Goal: Task Accomplishment & Management: Use online tool/utility

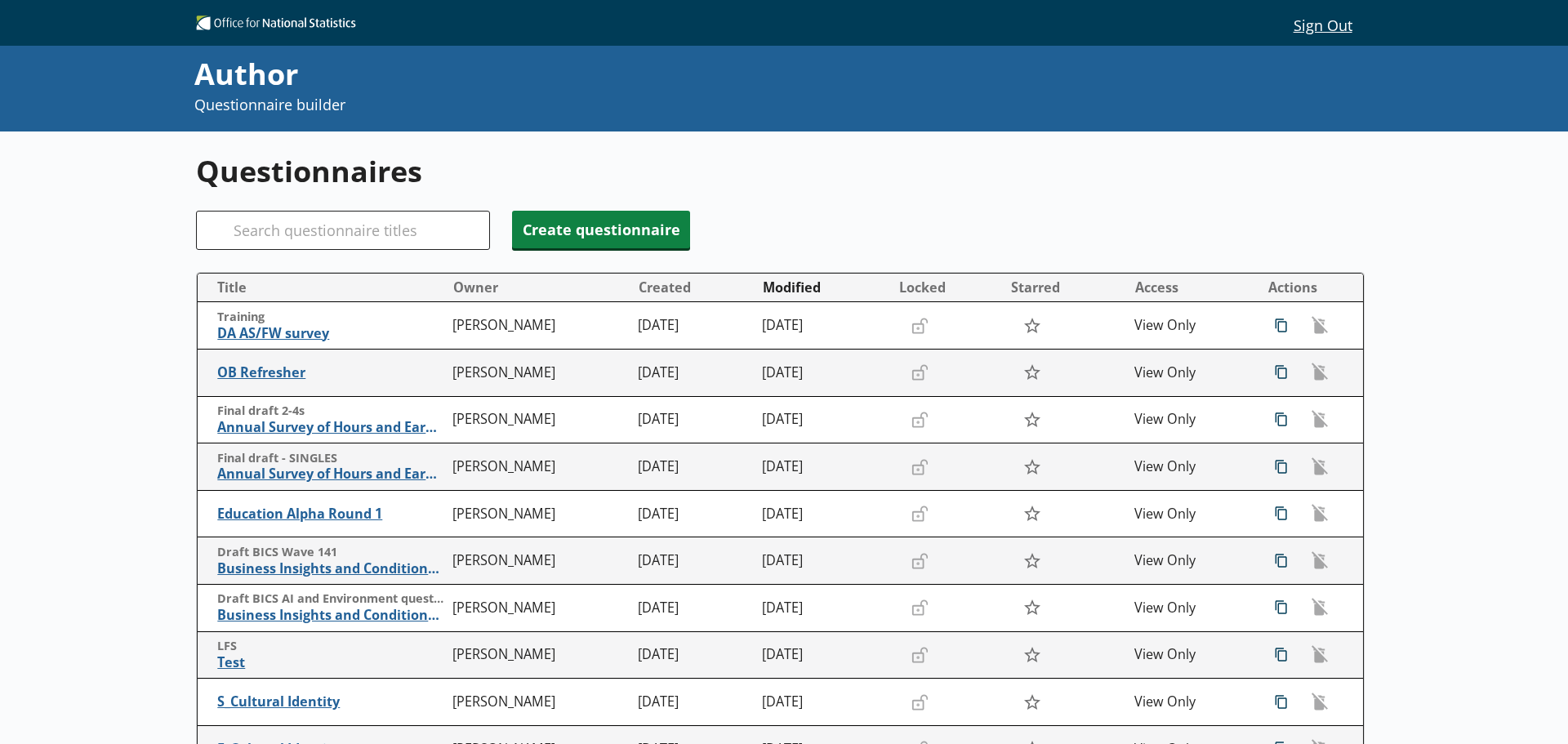
click at [1327, 24] on button "Sign Out" at bounding box center [1323, 24] width 84 height 27
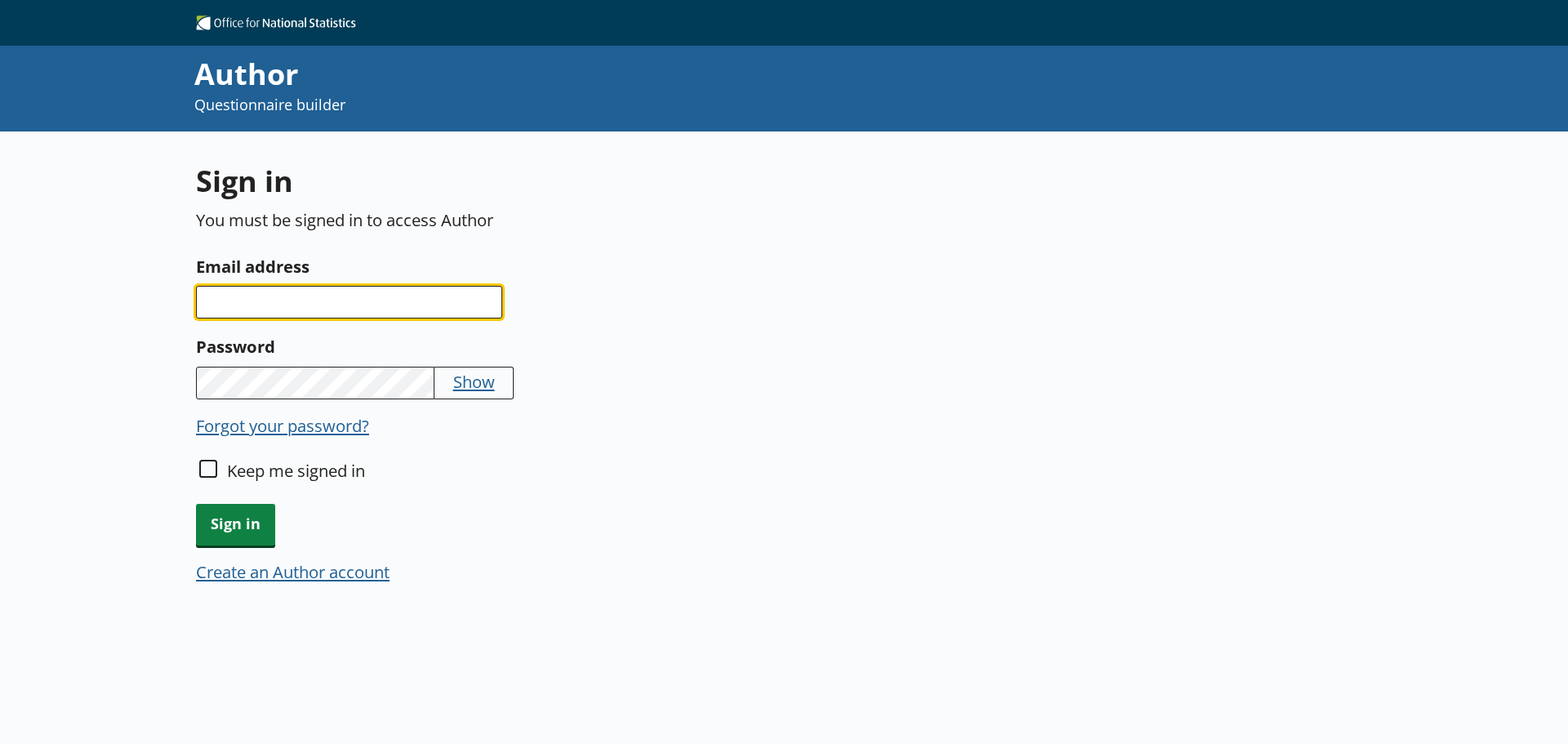
click at [354, 311] on input "Email address" at bounding box center [349, 302] width 306 height 33
type input "[PERSON_NAME][EMAIL_ADDRESS][PERSON_NAME][DOMAIN_NAME]"
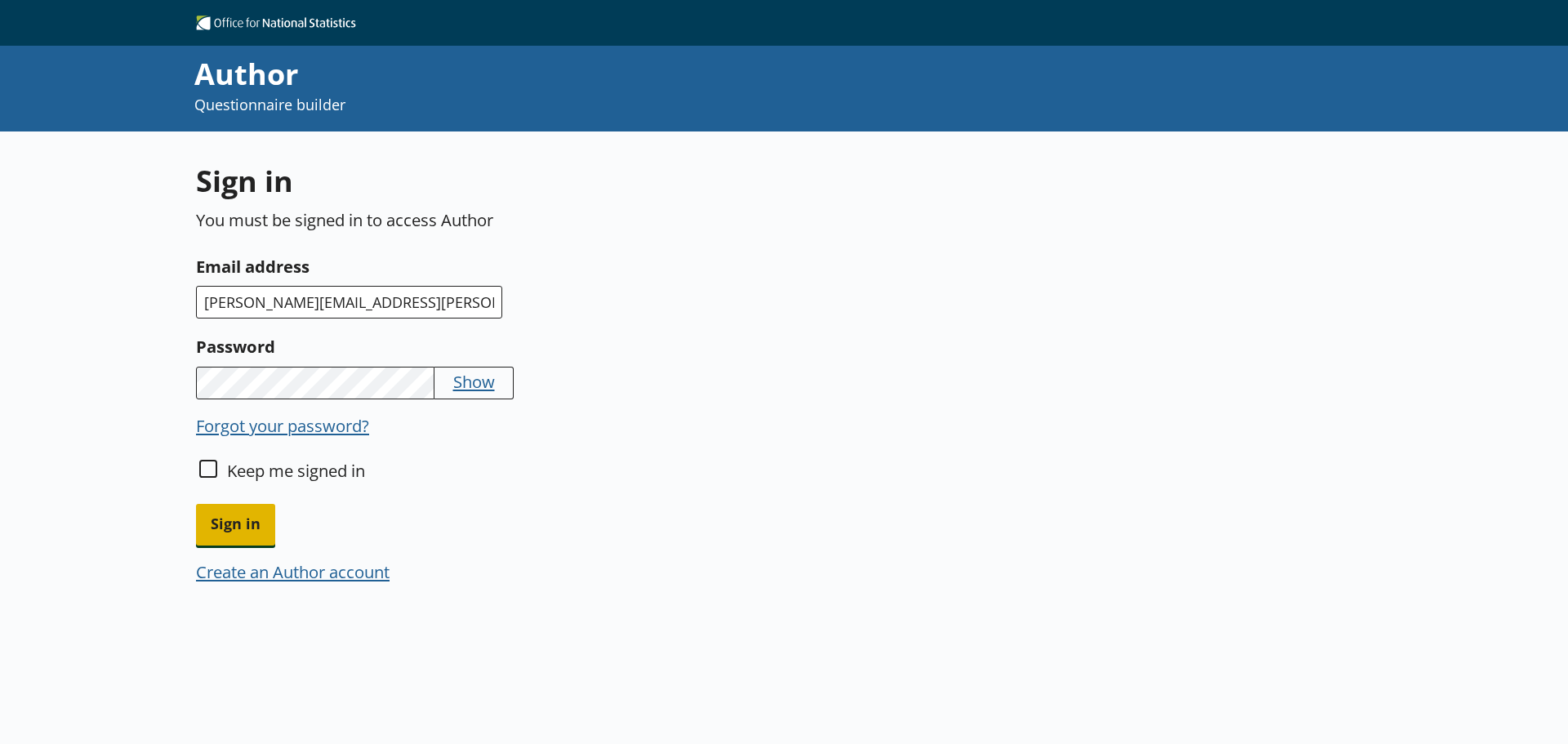
click at [235, 515] on span "Sign in" at bounding box center [236, 524] width 79 height 41
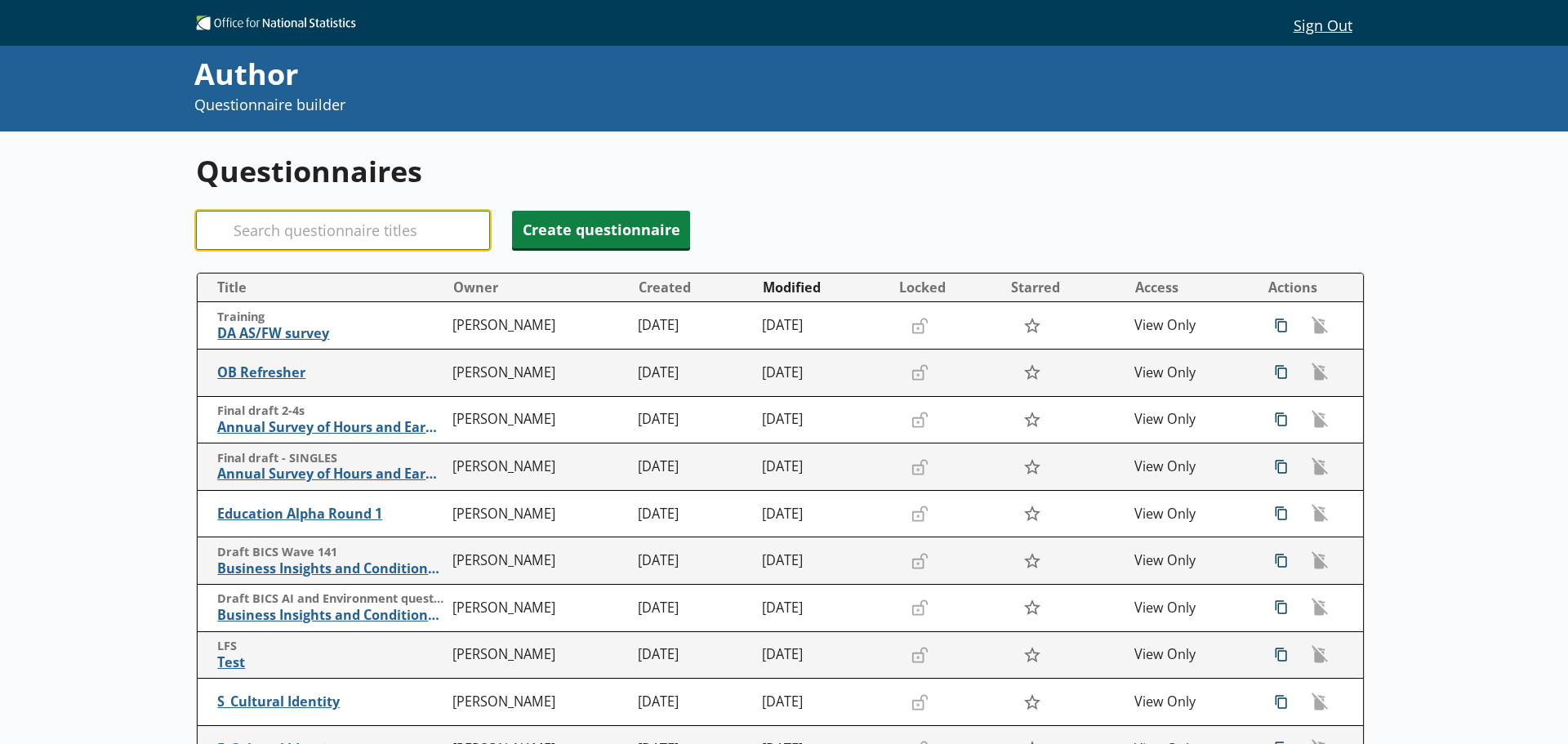
click at [288, 229] on input "Search" at bounding box center [343, 230] width 294 height 39
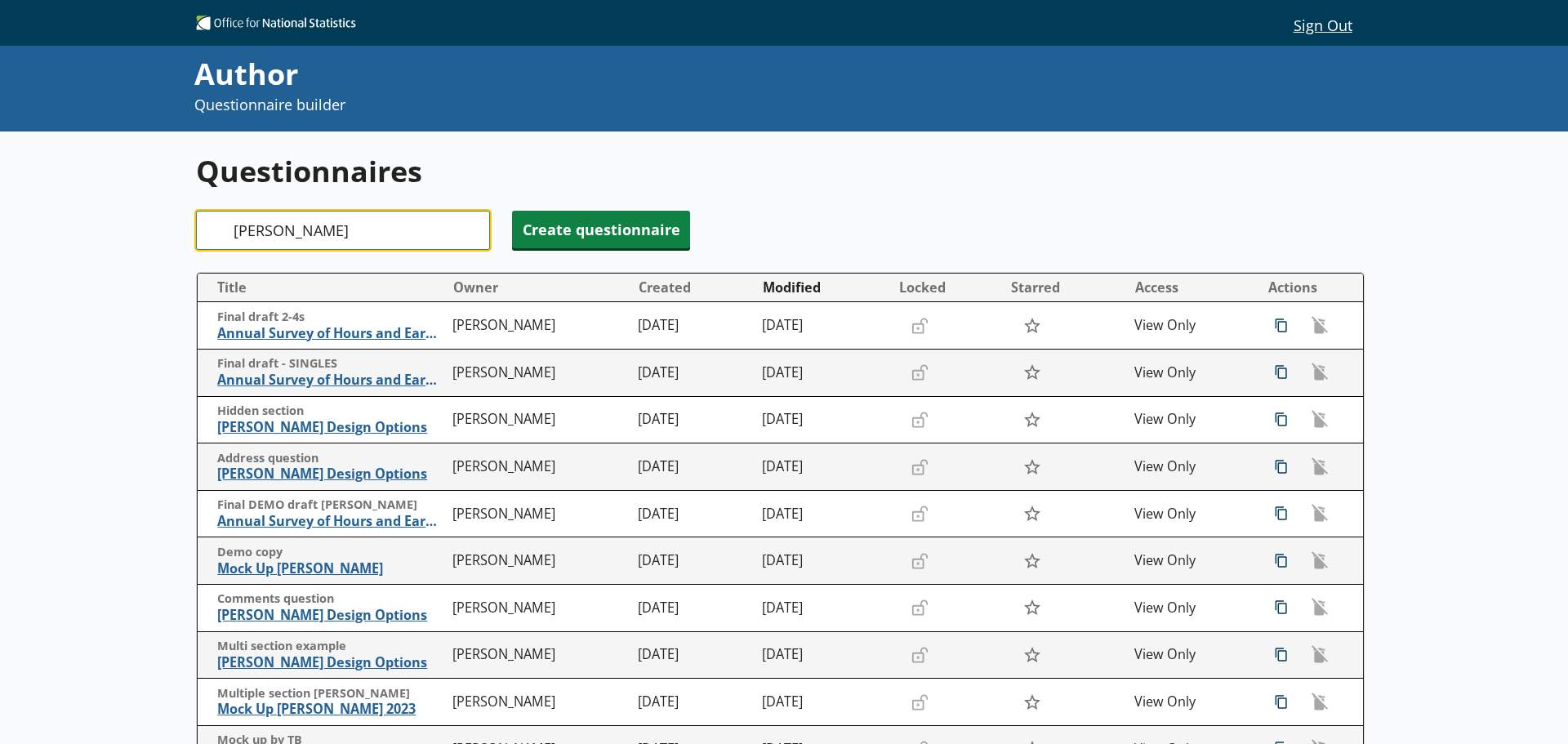
type input "[PERSON_NAME]"
click at [786, 290] on button "Modified" at bounding box center [824, 288] width 135 height 26
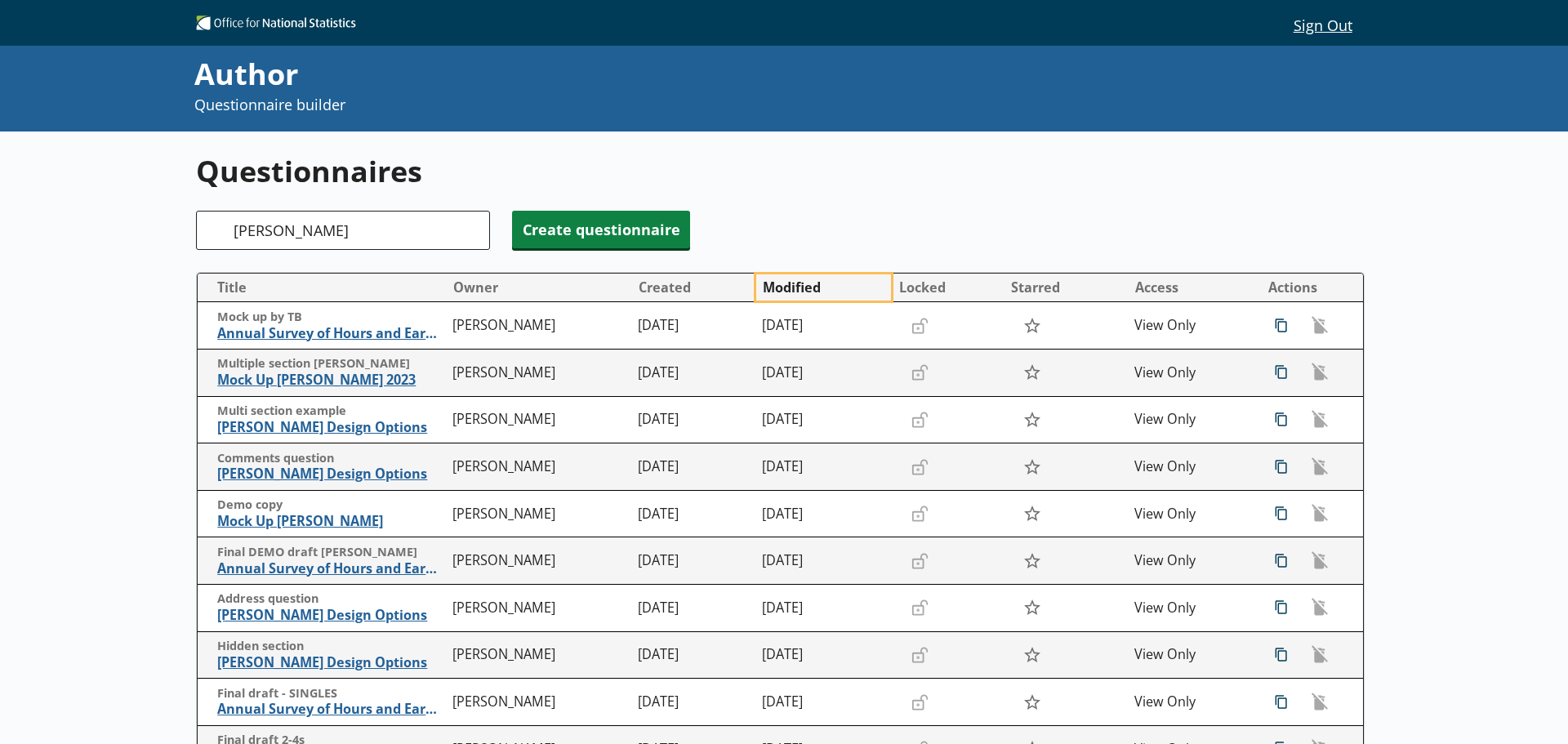
click at [786, 290] on button "Modified" at bounding box center [824, 288] width 135 height 26
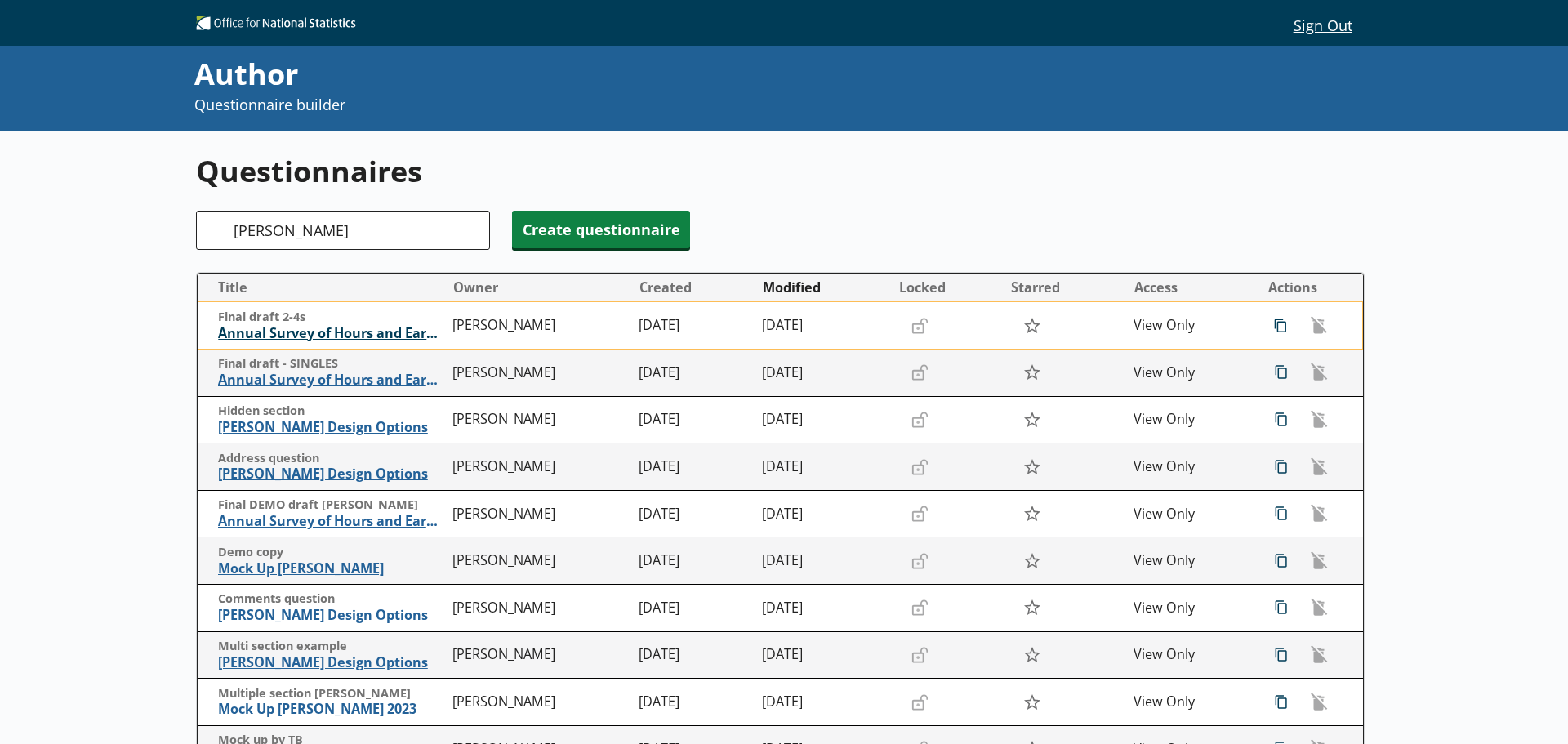
click at [342, 339] on span "Annual Survey of Hours and Earnings ([PERSON_NAME])" at bounding box center [331, 333] width 227 height 17
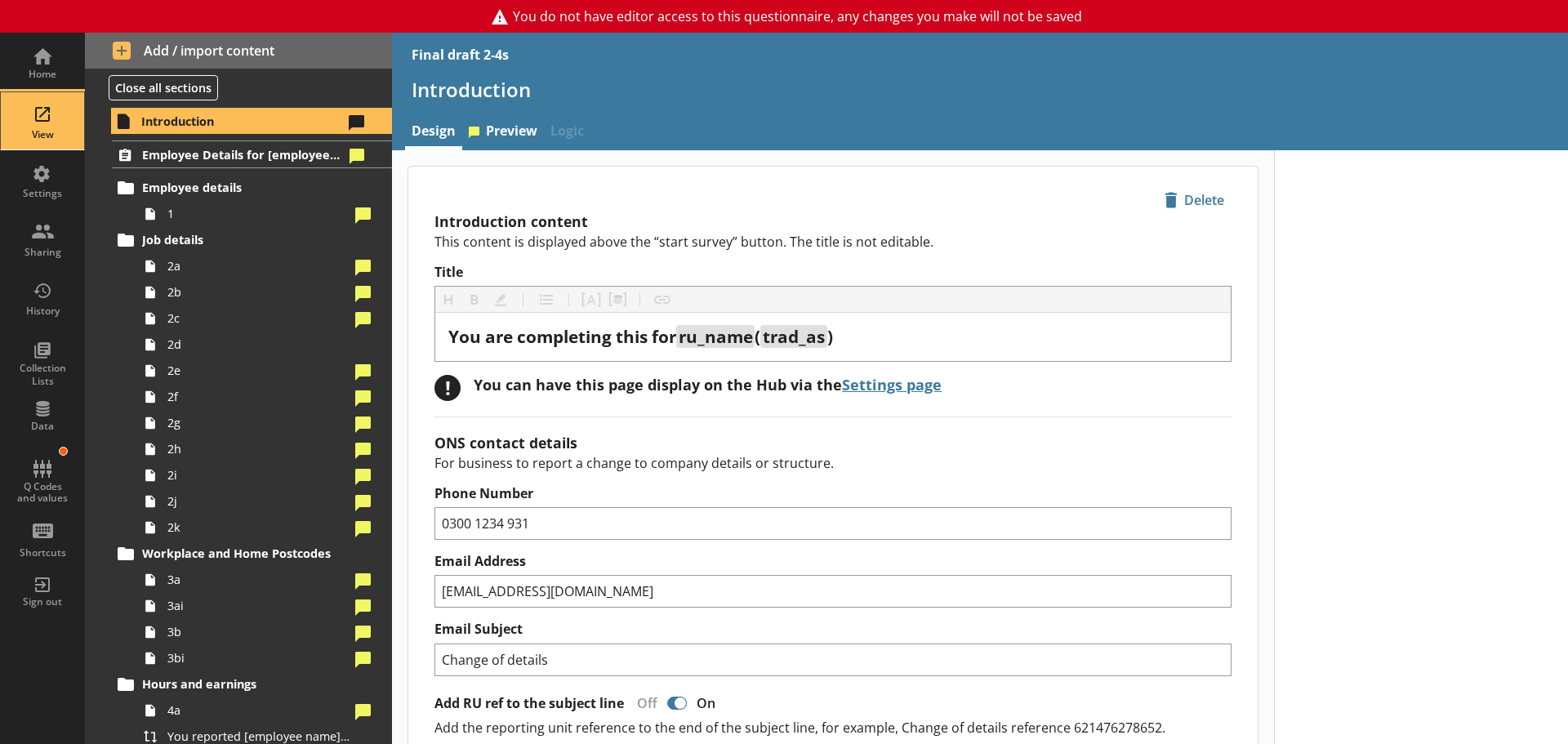
click at [31, 124] on div "View" at bounding box center [42, 121] width 57 height 57
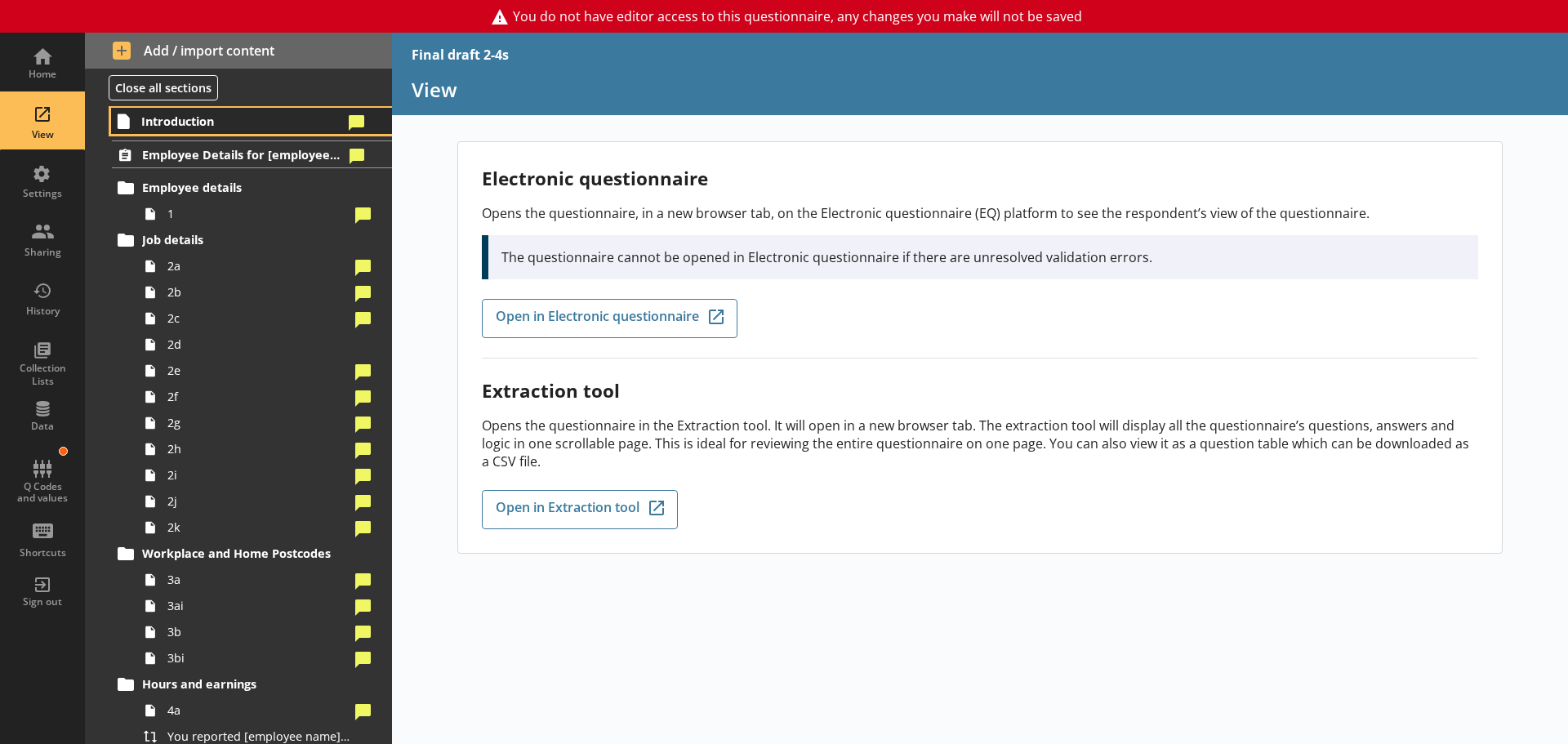
click at [211, 123] on span "Introduction" at bounding box center [242, 122] width 202 height 16
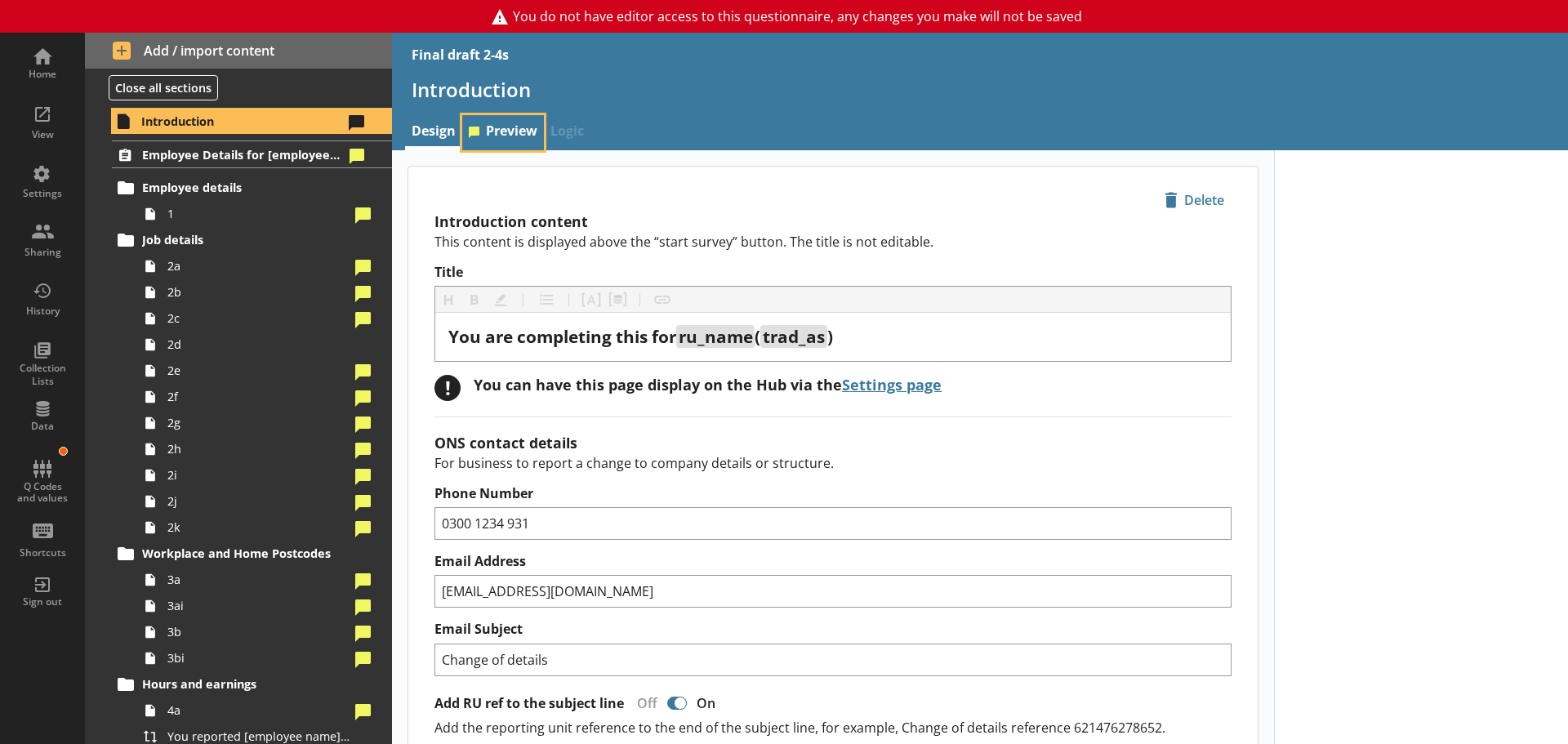
click at [510, 134] on link "Preview" at bounding box center [503, 132] width 82 height 35
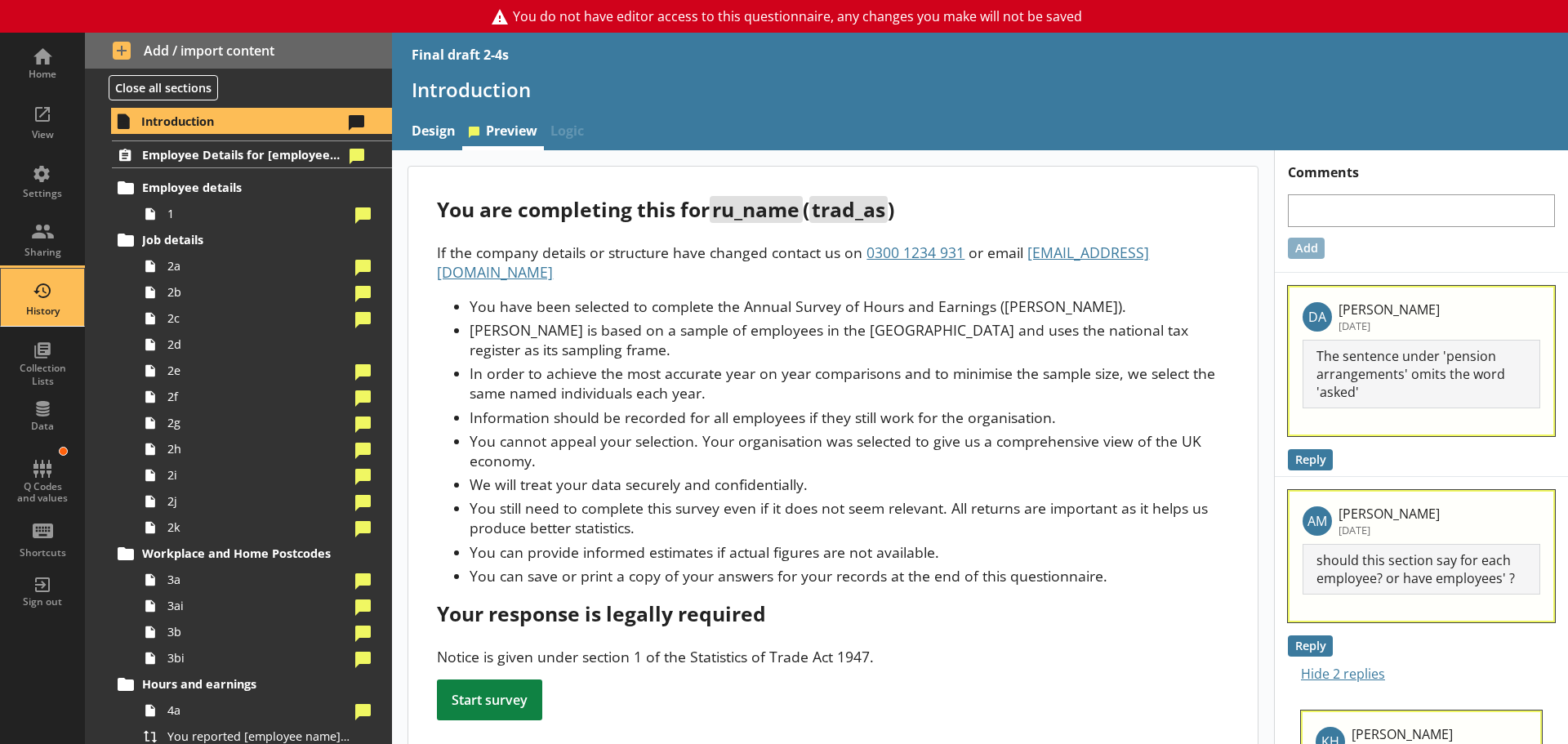
click at [41, 308] on div "History" at bounding box center [42, 311] width 57 height 13
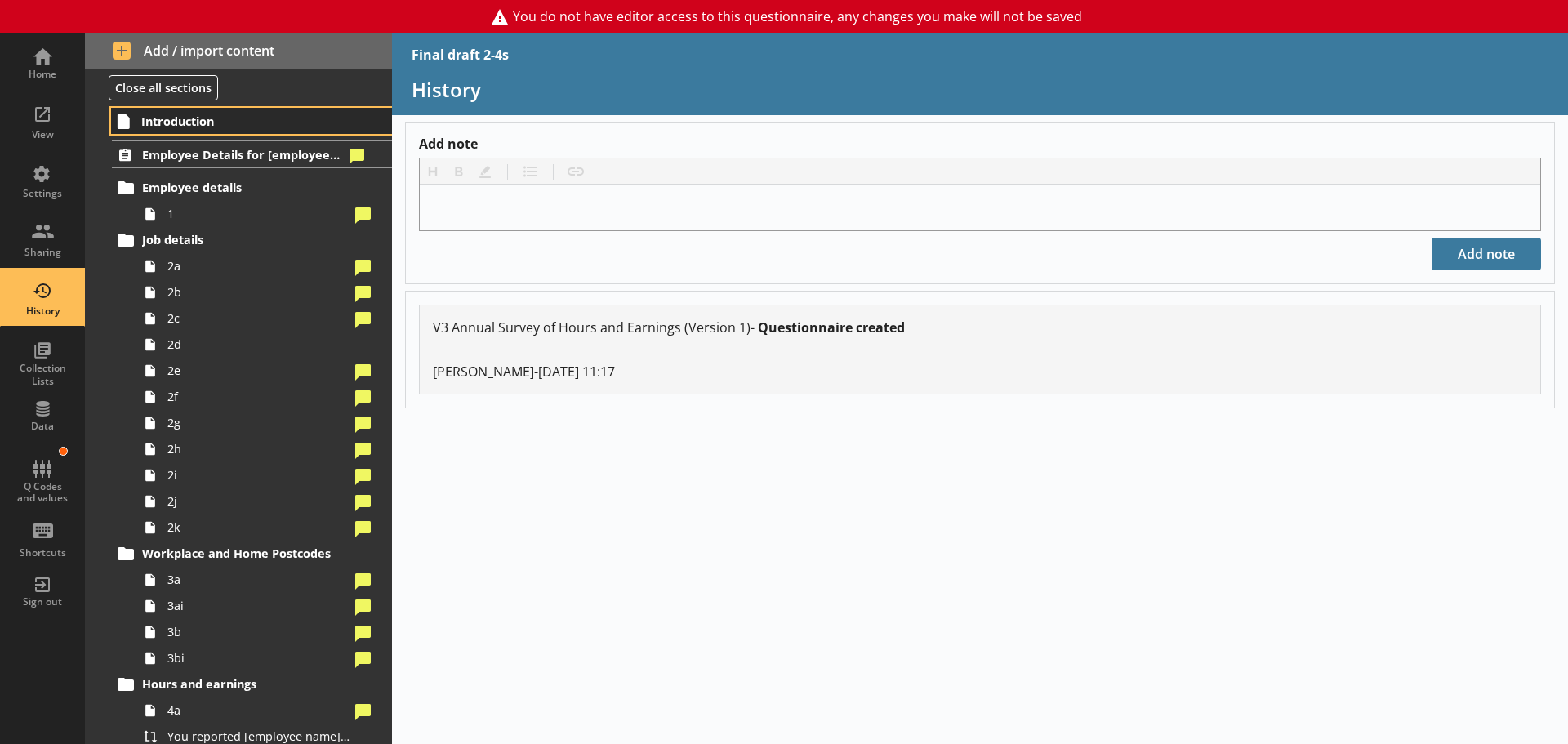
click at [203, 121] on span "Introduction" at bounding box center [242, 122] width 202 height 16
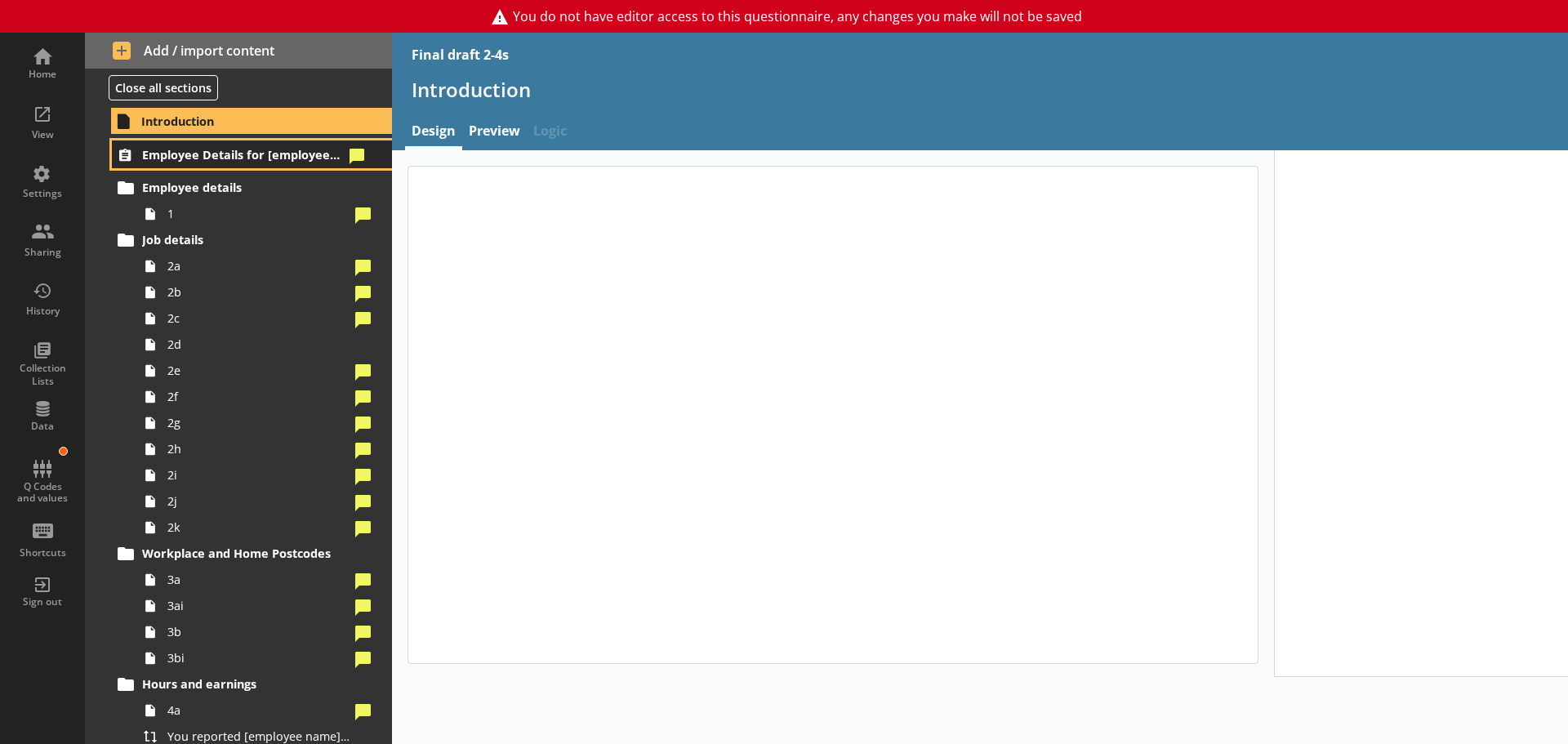
click at [210, 147] on span "Employee Details for [employee_name]" at bounding box center [243, 155] width 201 height 16
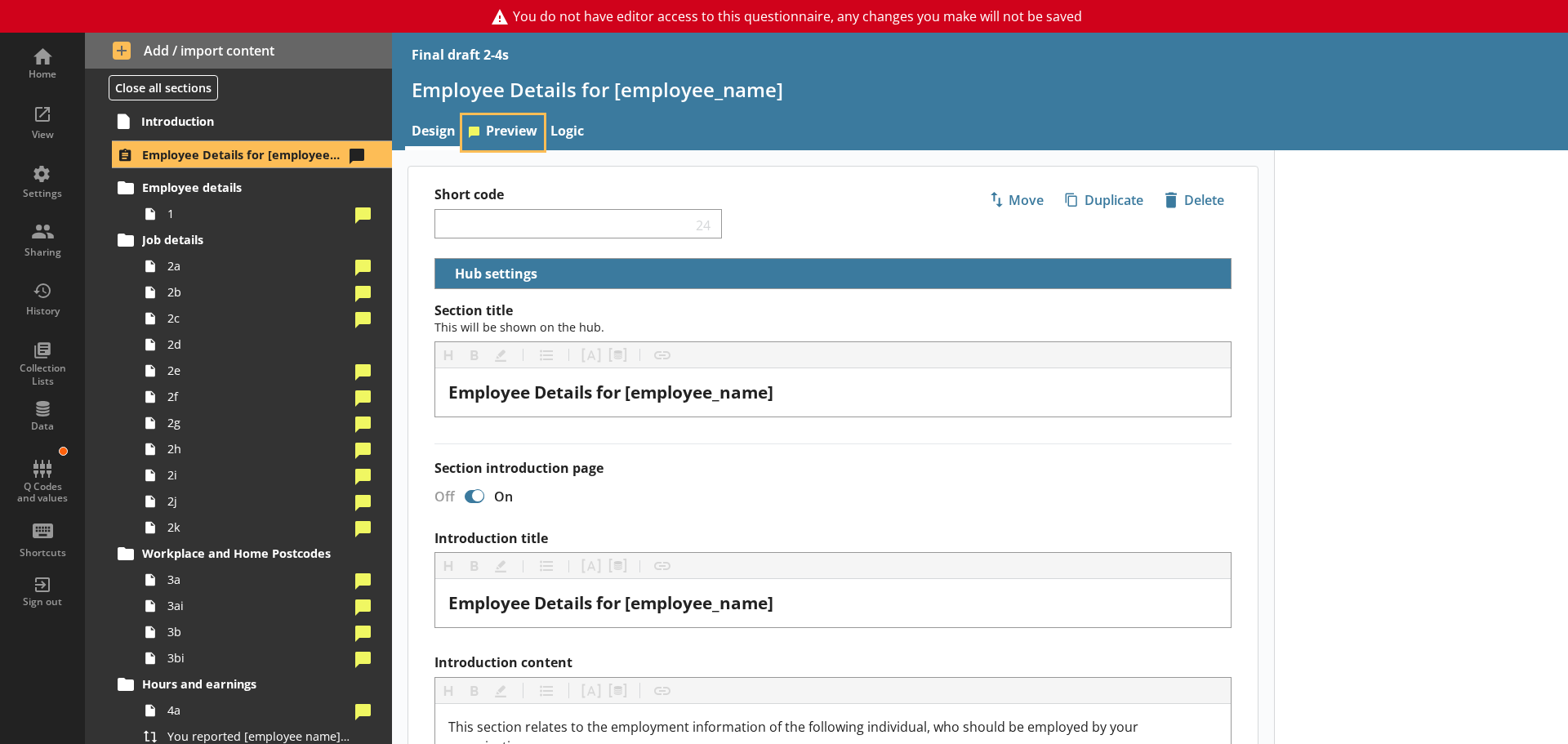
click at [514, 130] on link "Preview" at bounding box center [503, 132] width 82 height 35
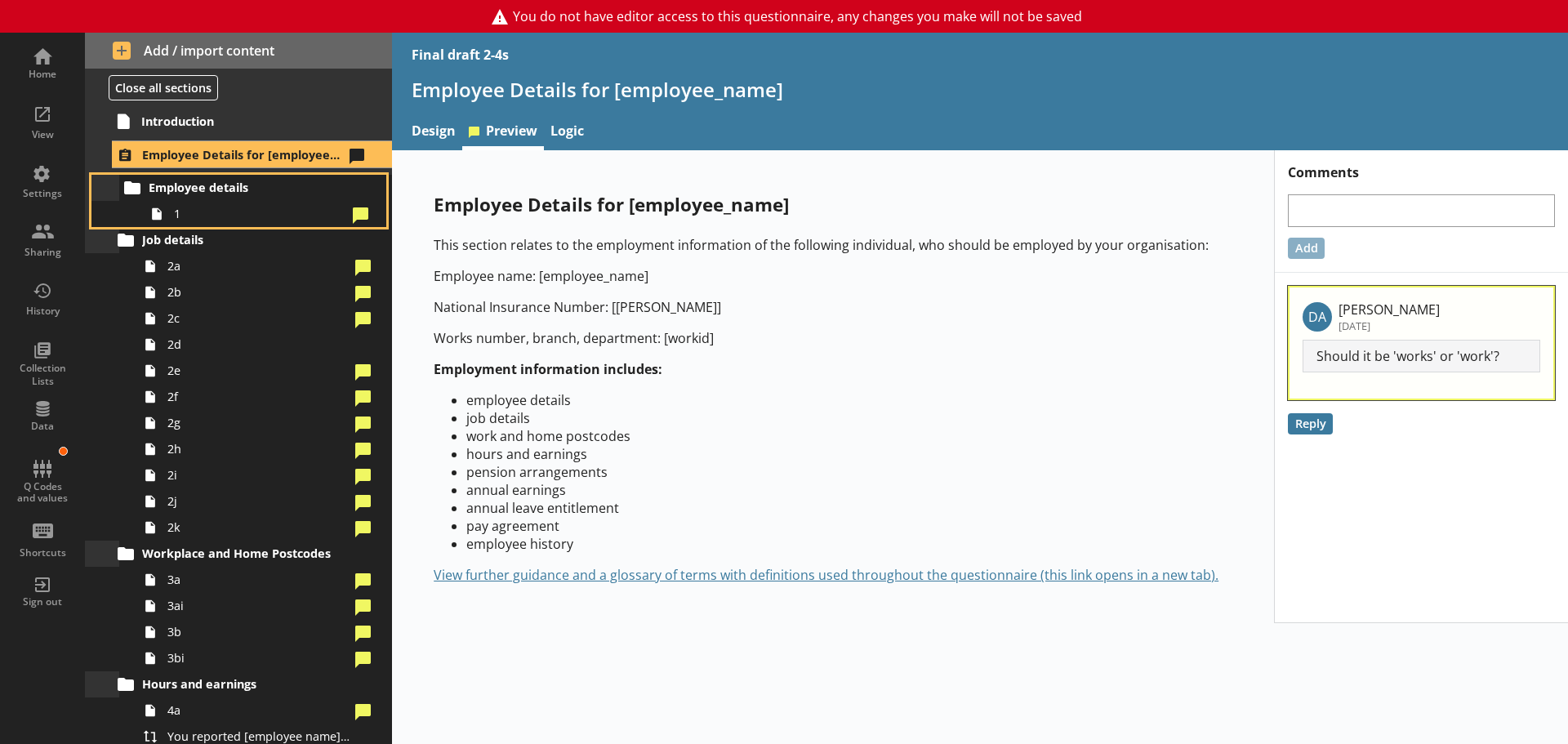
drag, startPoint x: 175, startPoint y: 186, endPoint x: 181, endPoint y: 193, distance: 9.2
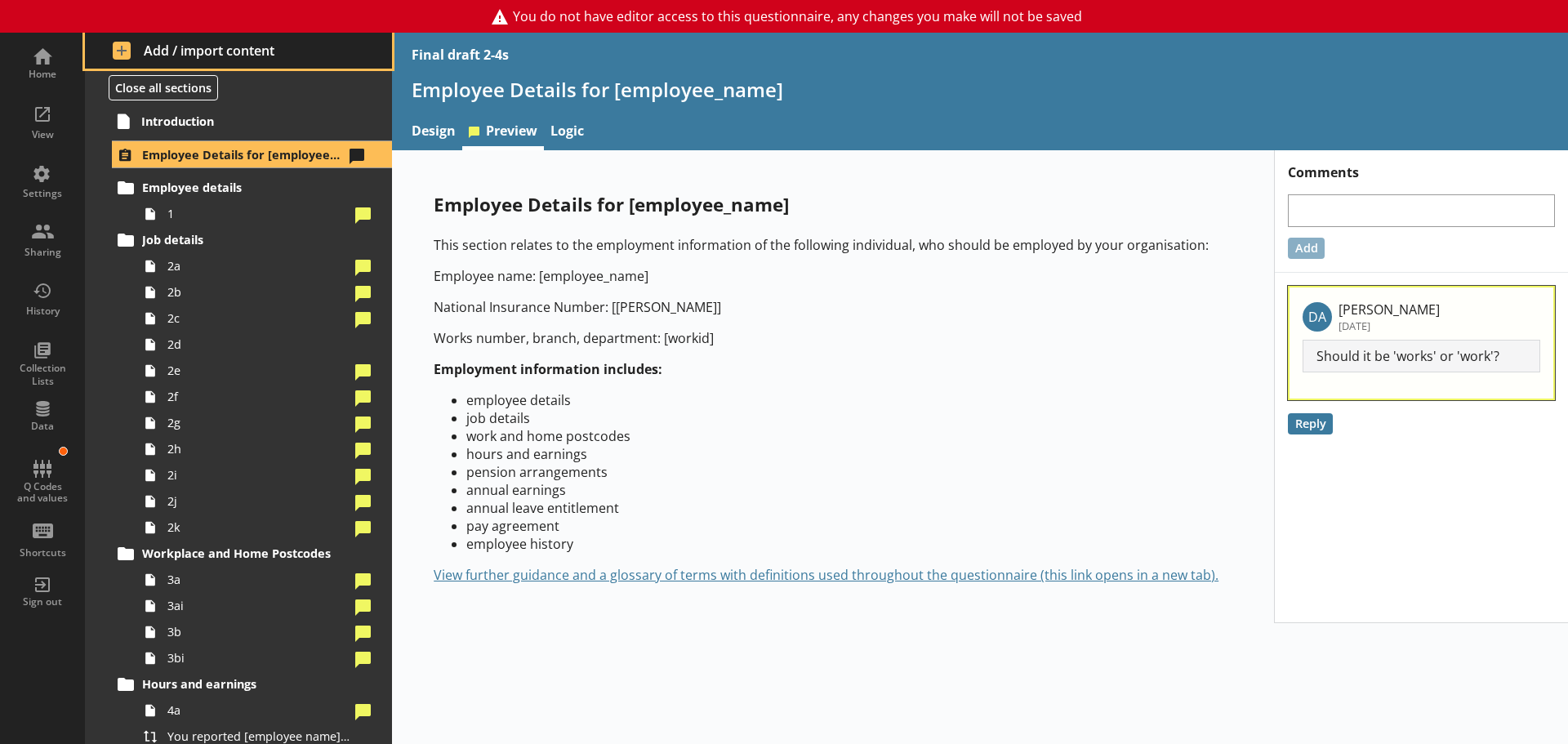
click at [171, 54] on span "Add / import content" at bounding box center [239, 50] width 253 height 18
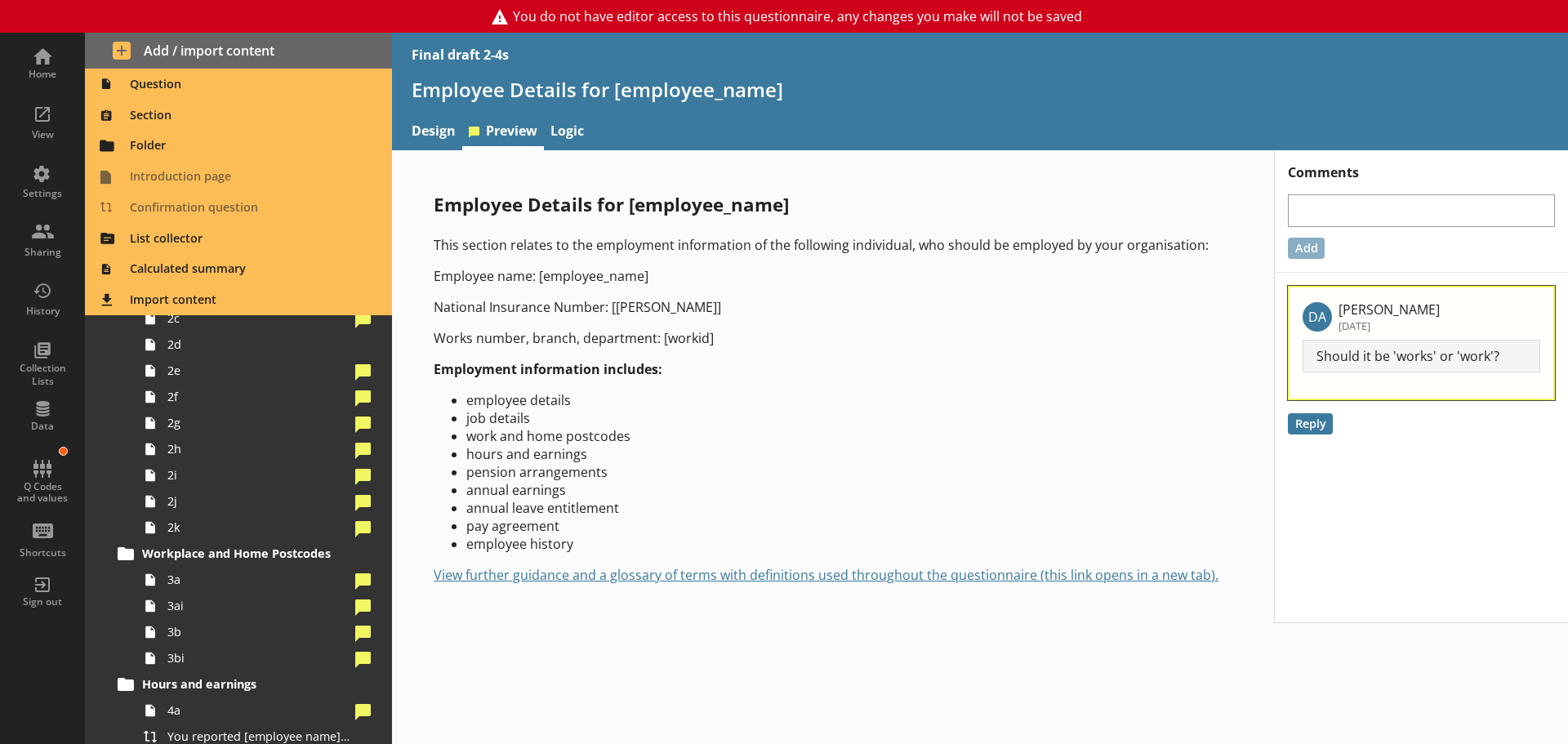
click at [672, 269] on p "Employee name: [employee_name]" at bounding box center [833, 276] width 799 height 18
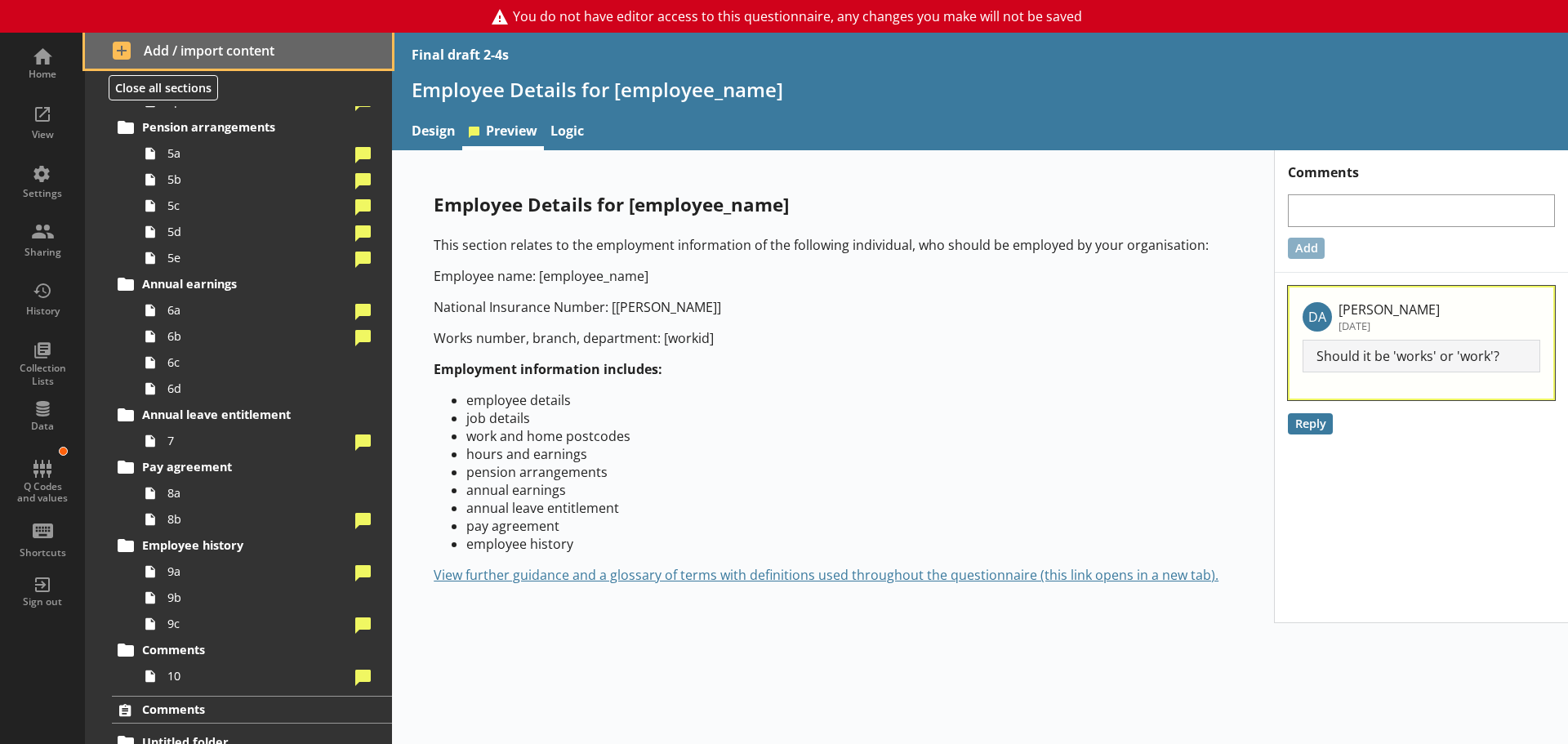
scroll to position [1157, 0]
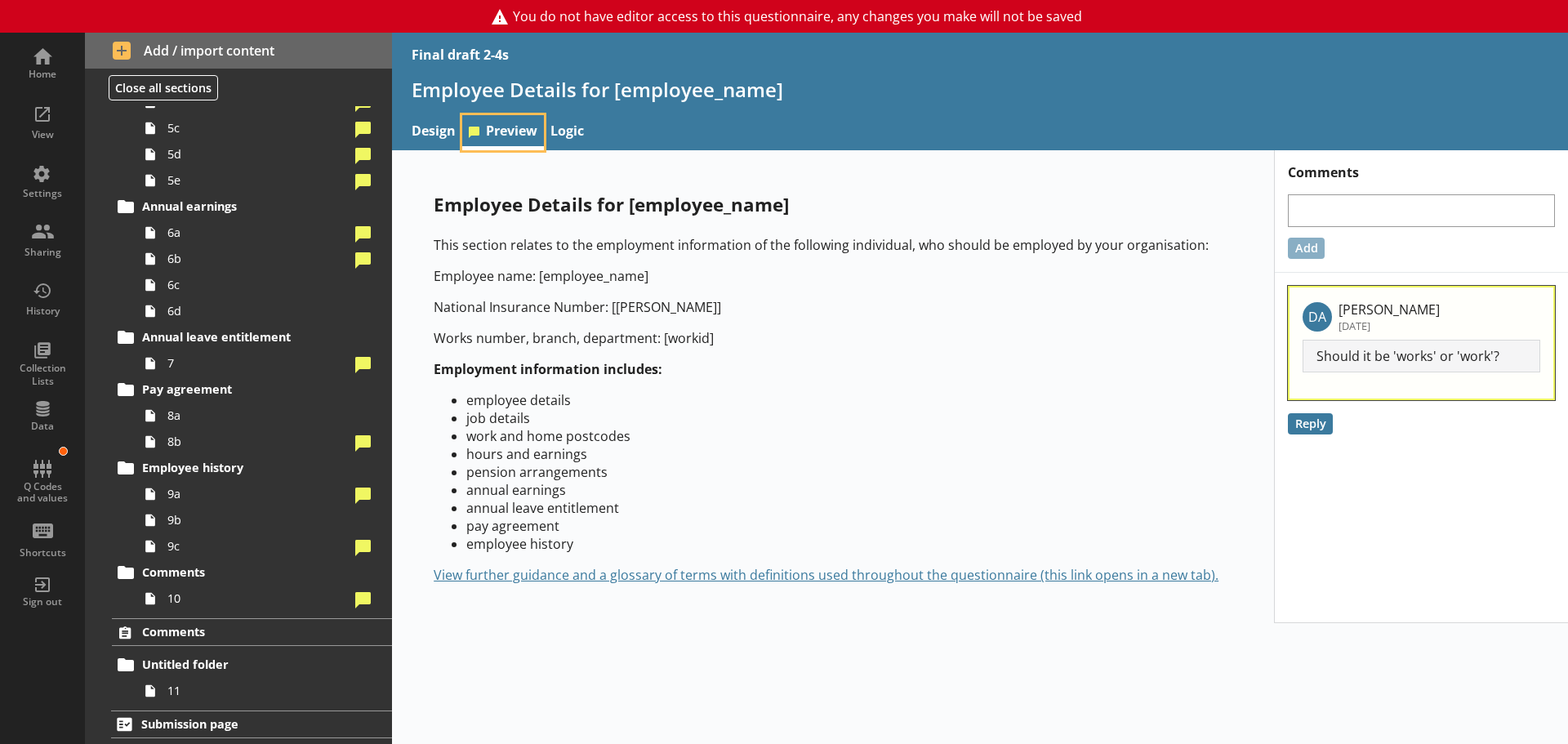
click at [509, 128] on link "Preview" at bounding box center [503, 132] width 82 height 35
click at [201, 281] on span "6c" at bounding box center [259, 285] width 182 height 16
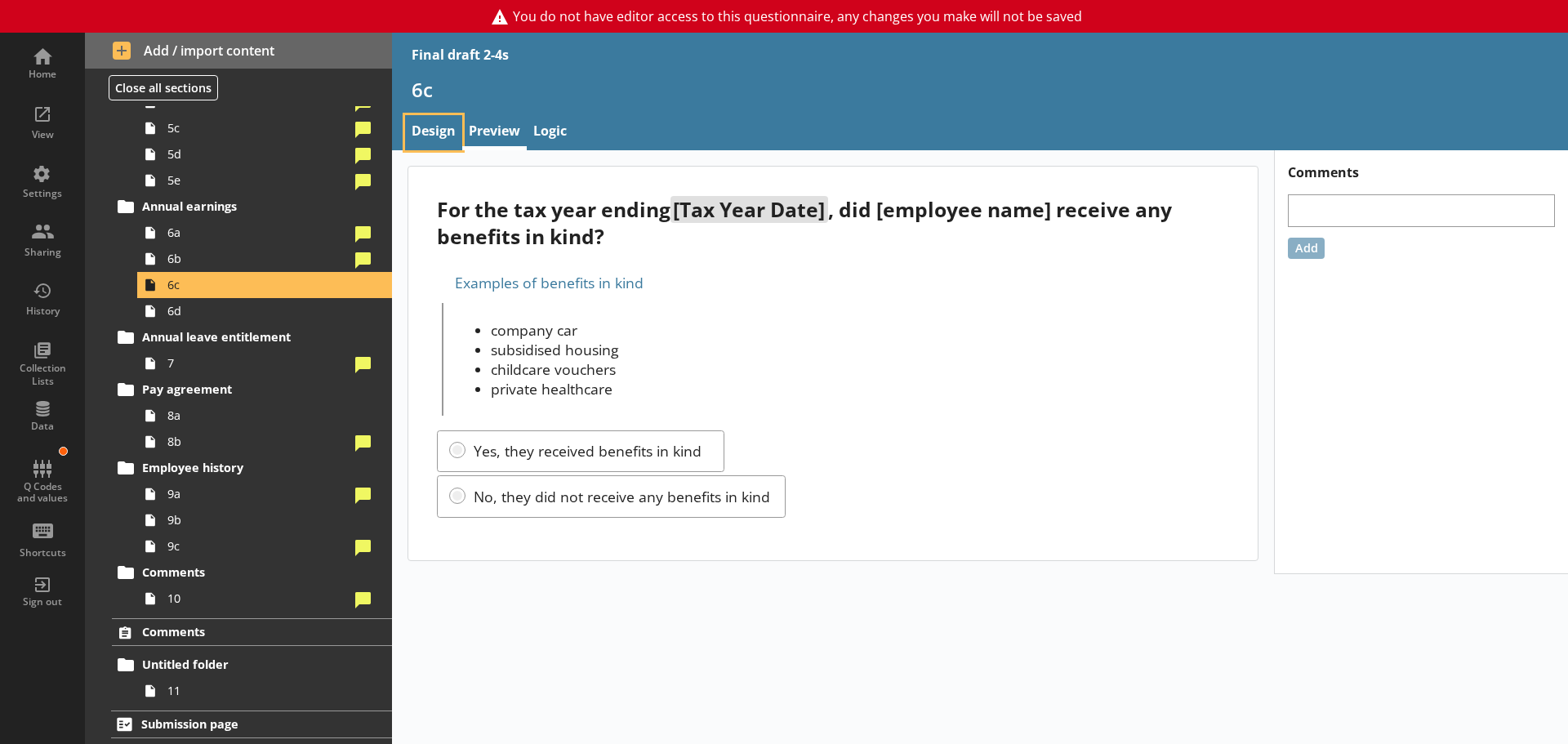
click at [424, 126] on link "Design" at bounding box center [433, 132] width 57 height 35
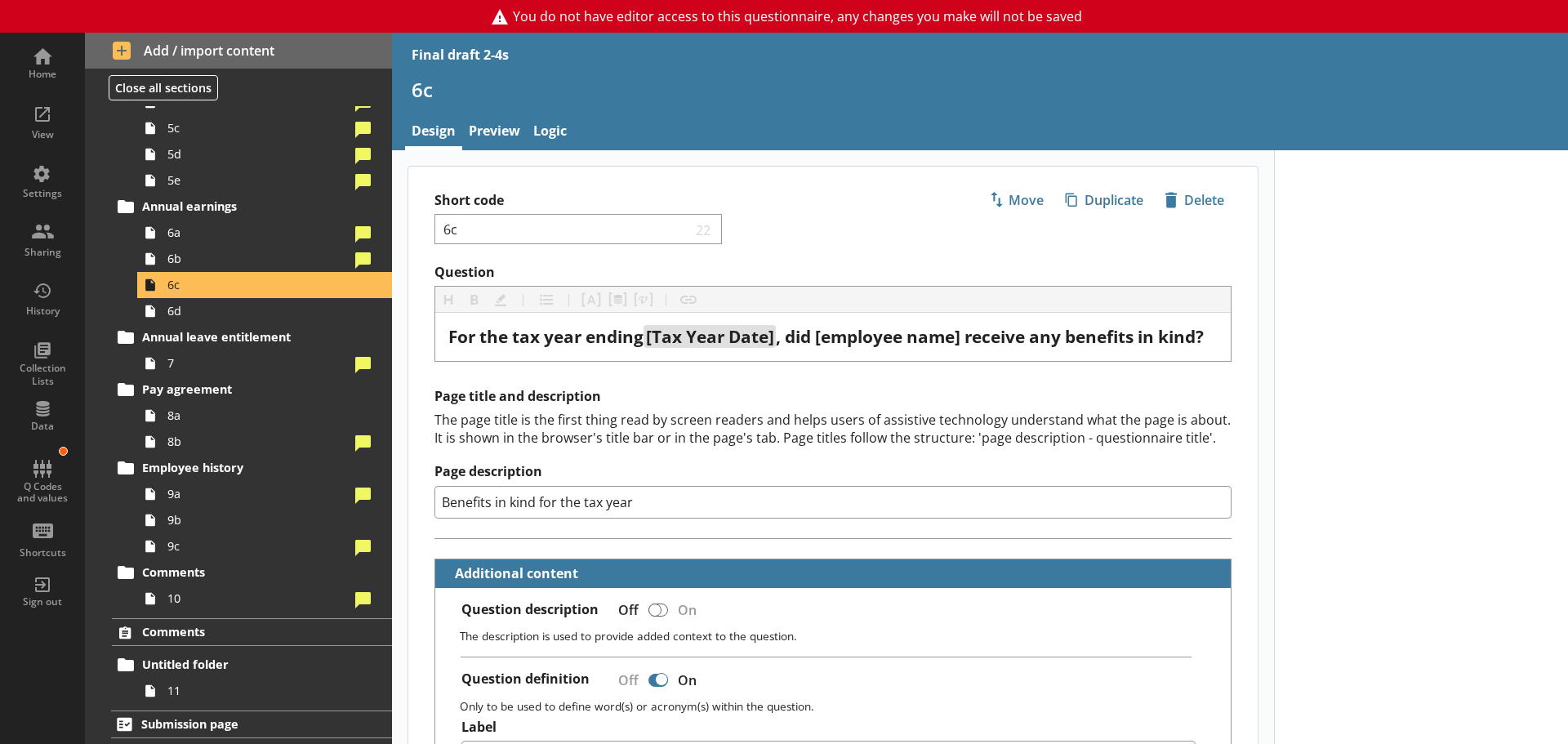
type textarea "x"
click at [43, 56] on div "Home" at bounding box center [42, 62] width 57 height 57
